Goal: Information Seeking & Learning: Learn about a topic

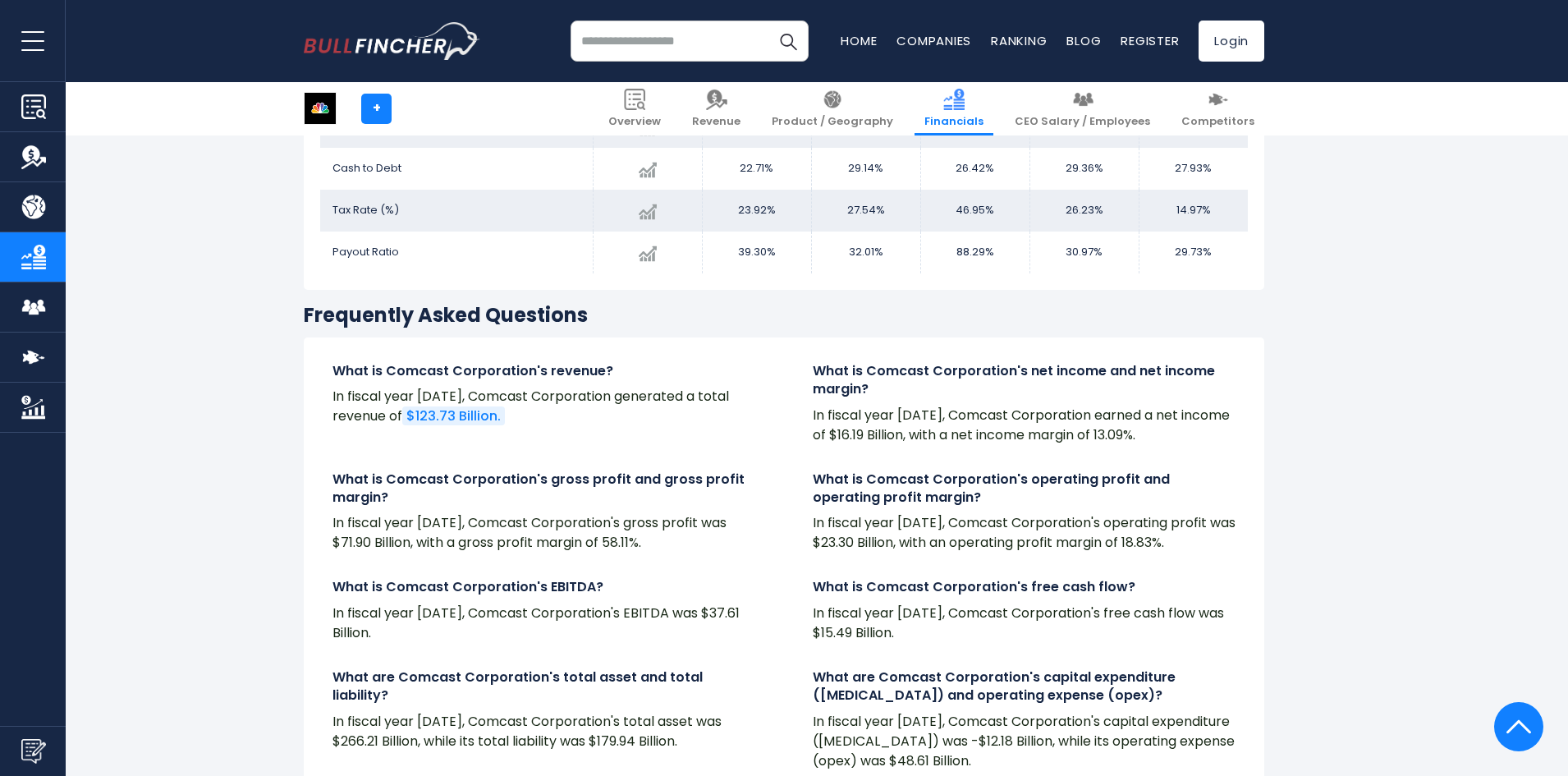
scroll to position [3285, 0]
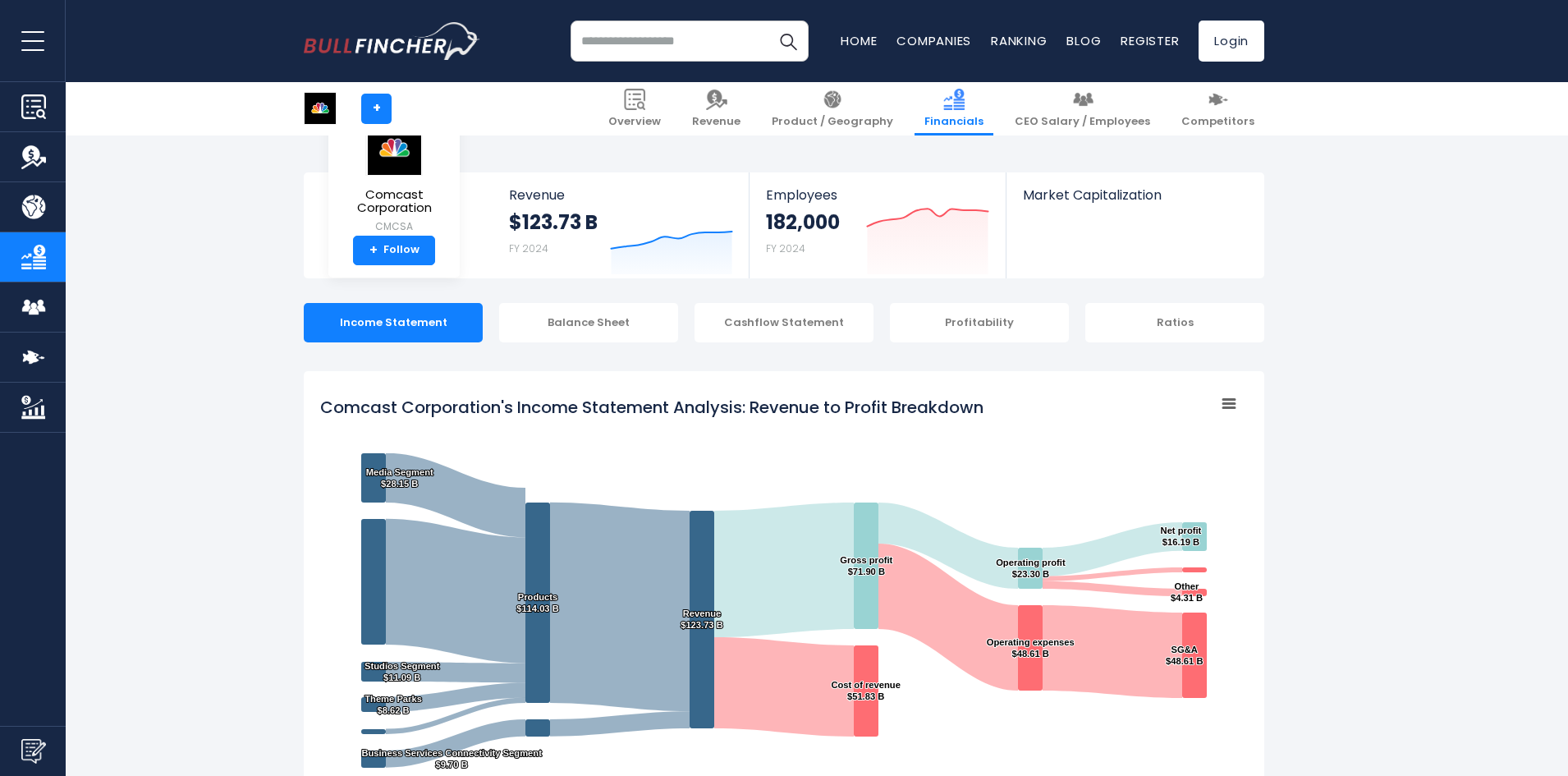
scroll to position [889, 0]
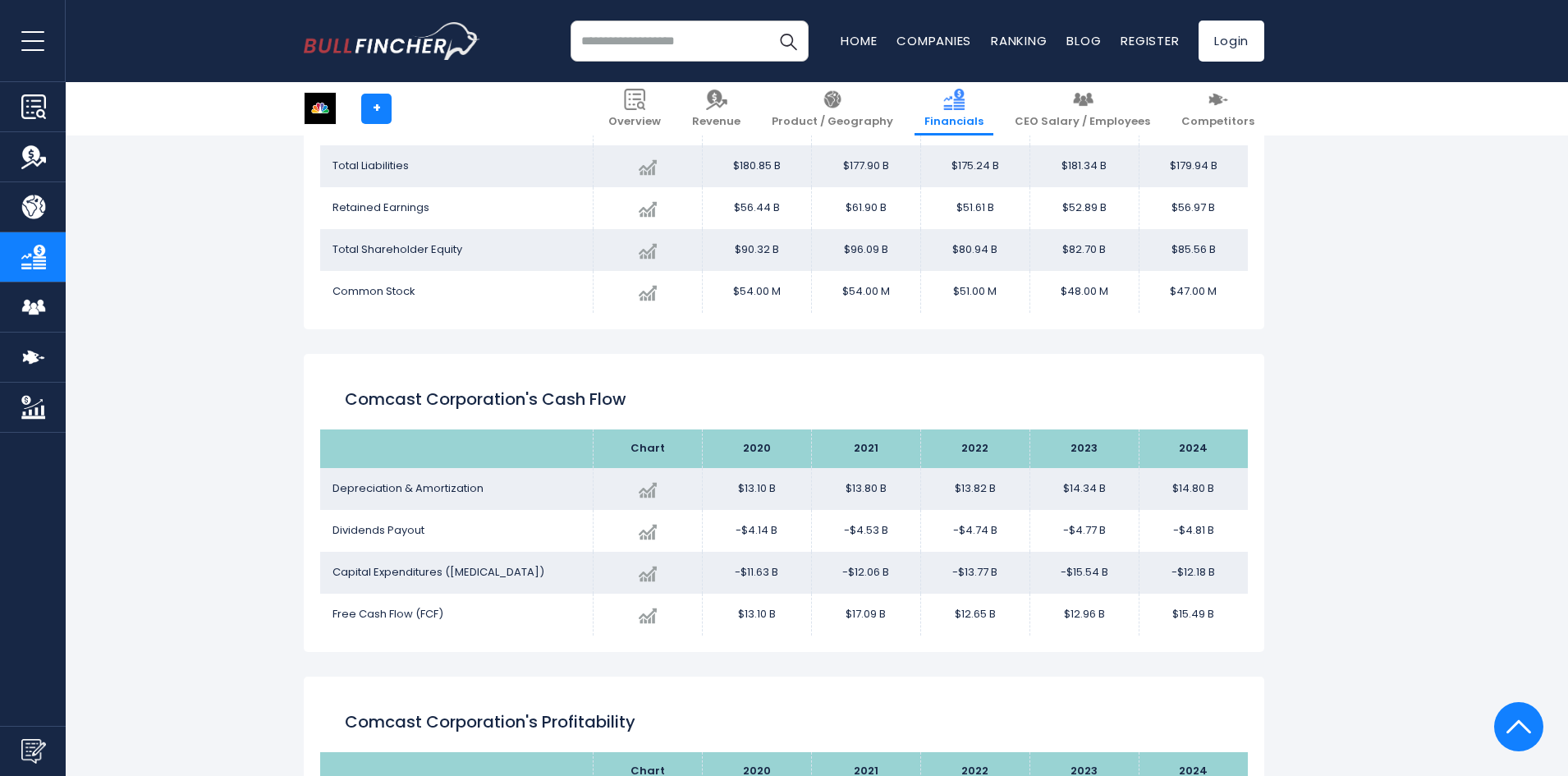
scroll to position [1711, 0]
